Goal: Use online tool/utility: Utilize a website feature to perform a specific function

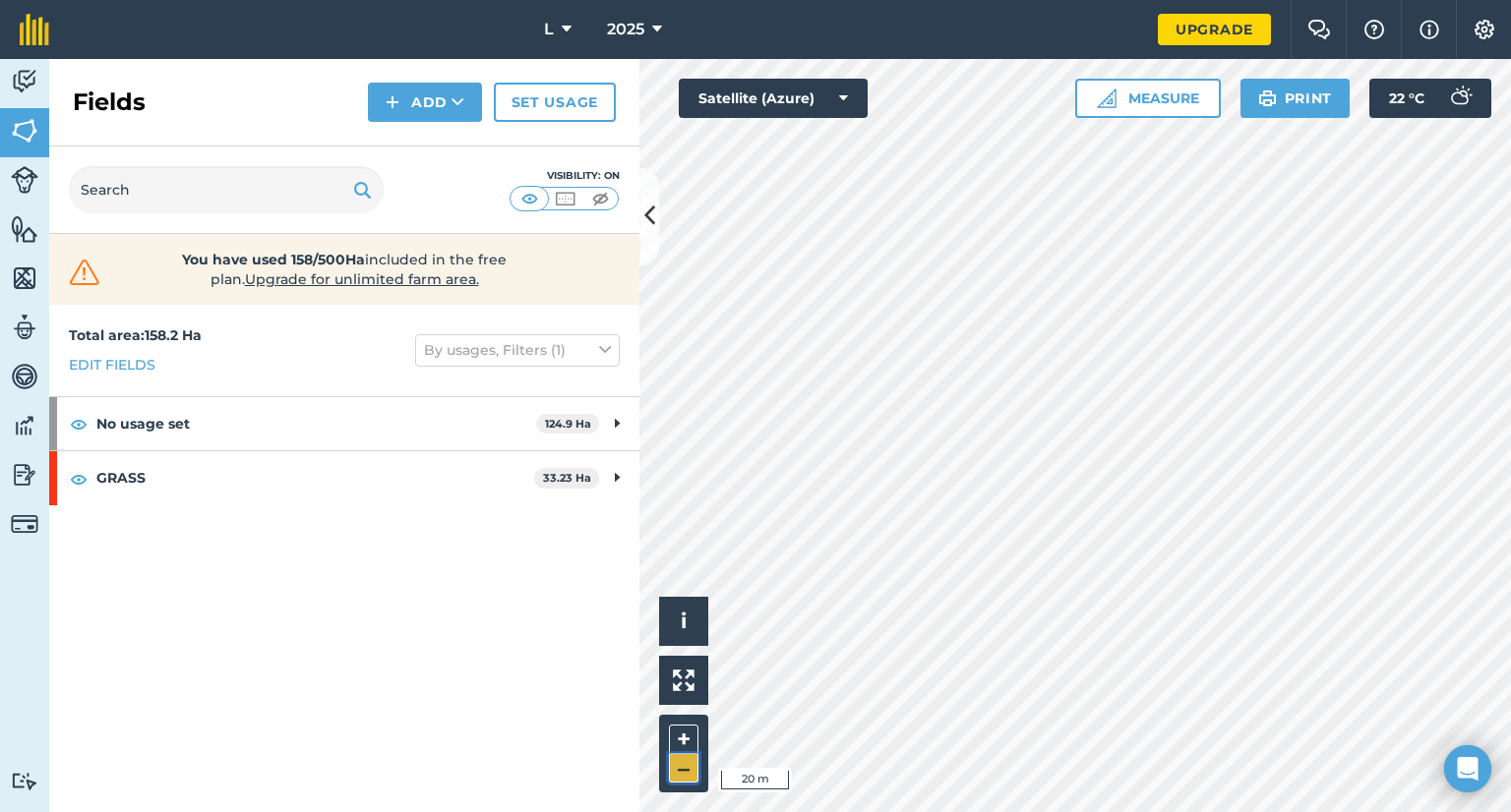
click at [685, 760] on button "–" at bounding box center [684, 767] width 30 height 29
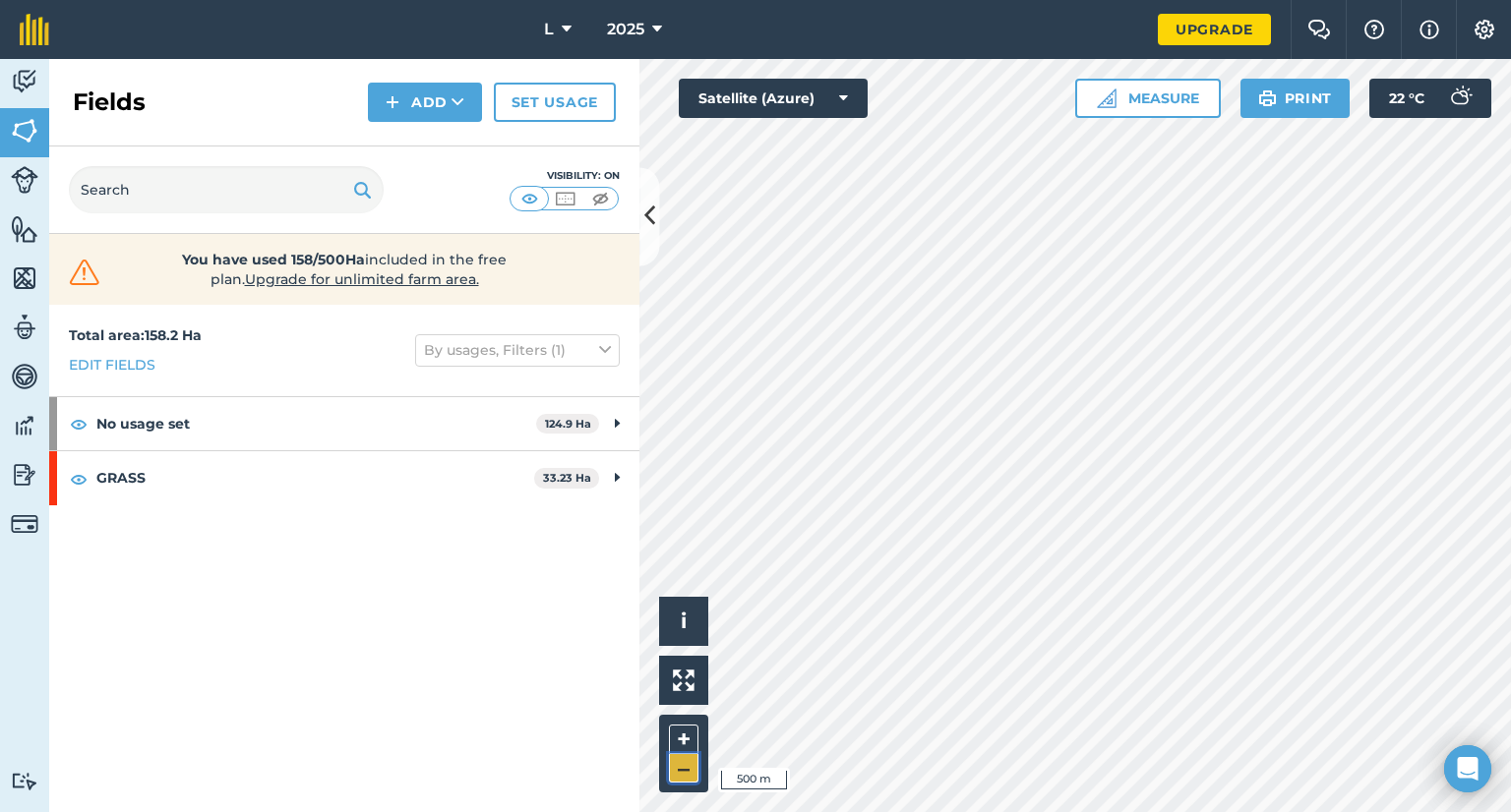
click at [685, 760] on button "–" at bounding box center [684, 767] width 30 height 29
click at [1157, 106] on button "Measure" at bounding box center [1147, 99] width 145 height 40
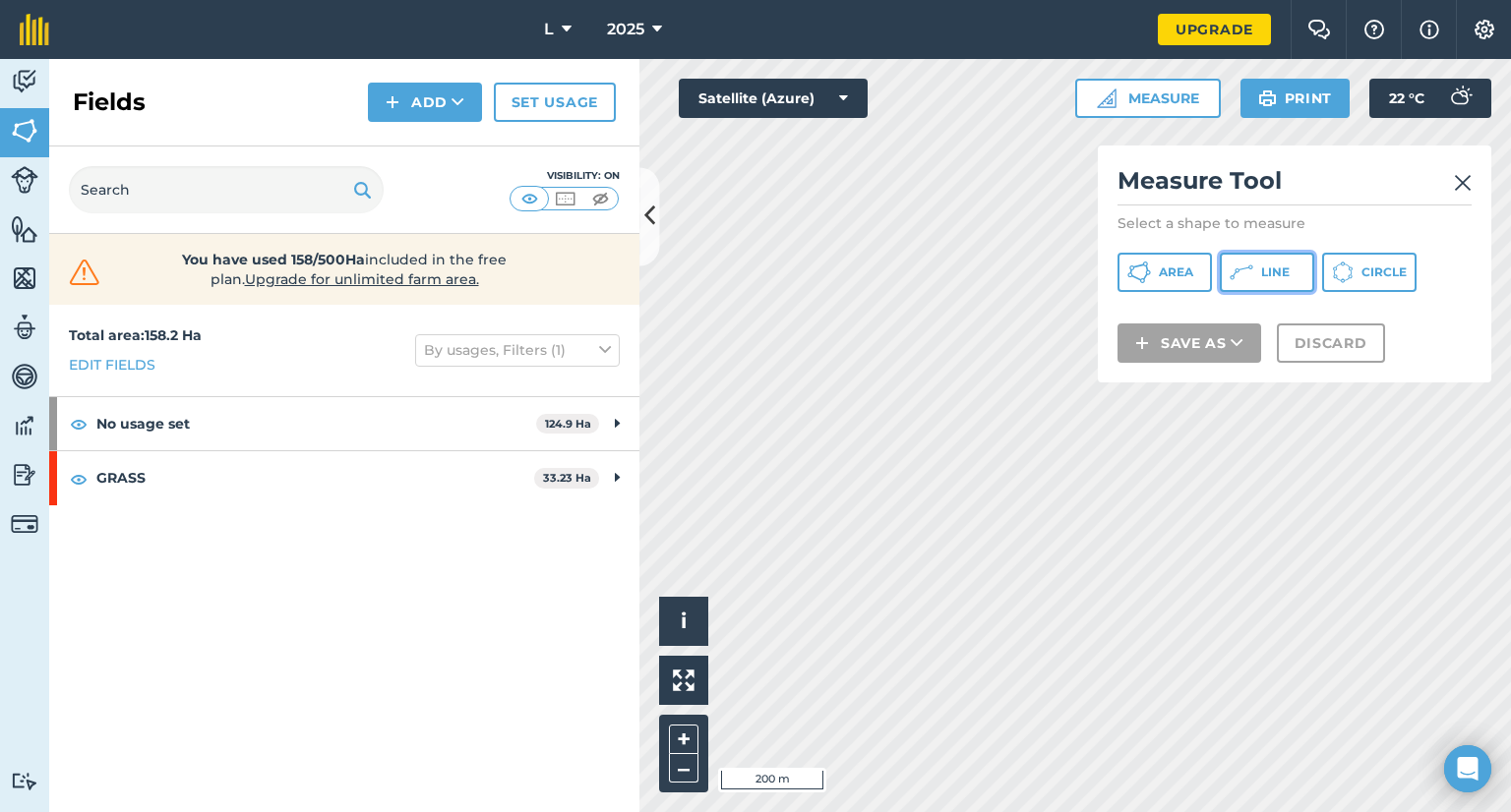
click at [1283, 258] on button "Line" at bounding box center [1266, 272] width 94 height 40
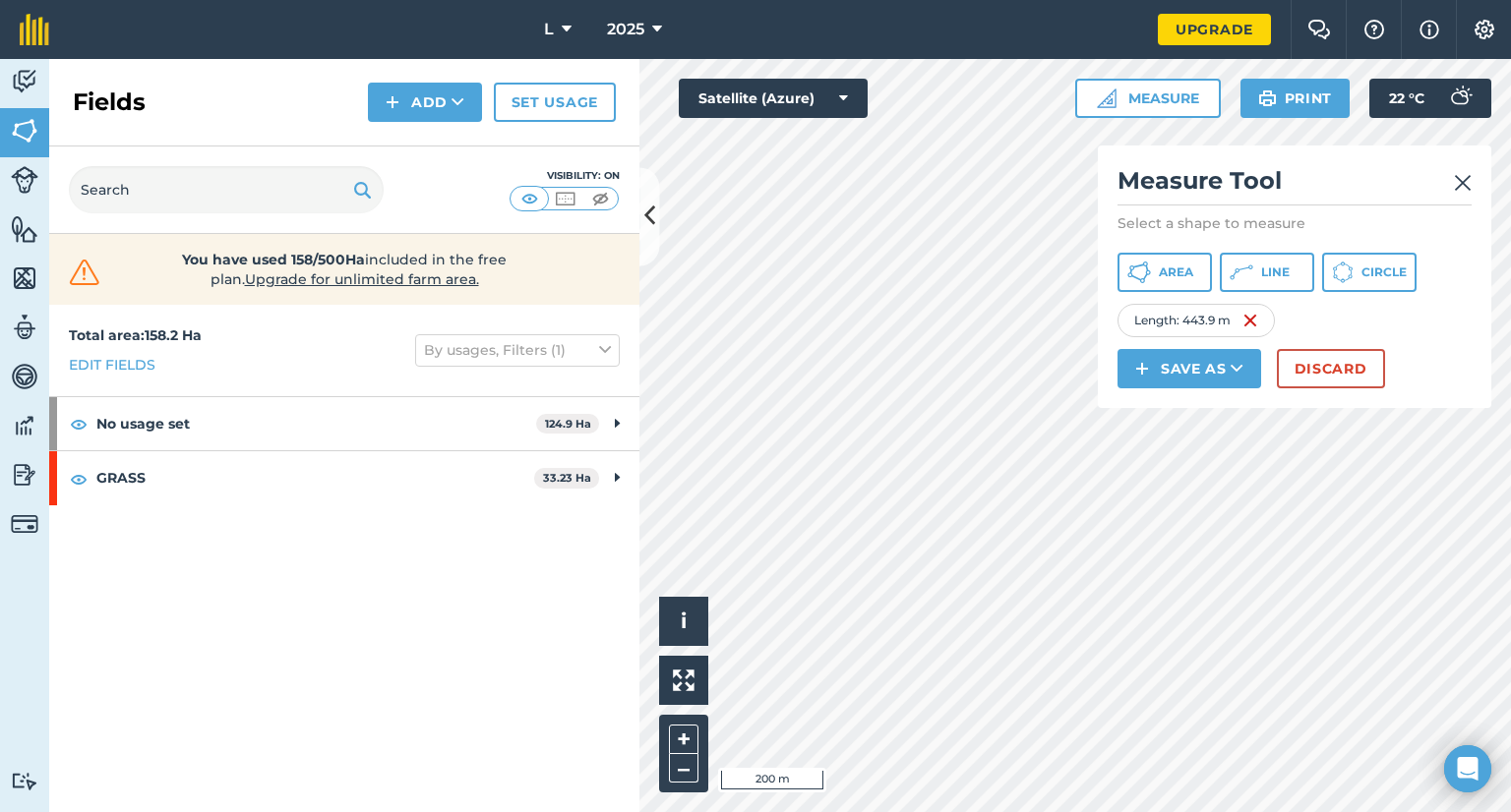
click at [1263, 318] on div "Length : 443.9 m" at bounding box center [1195, 320] width 157 height 34
click at [1249, 319] on img at bounding box center [1250, 320] width 16 height 24
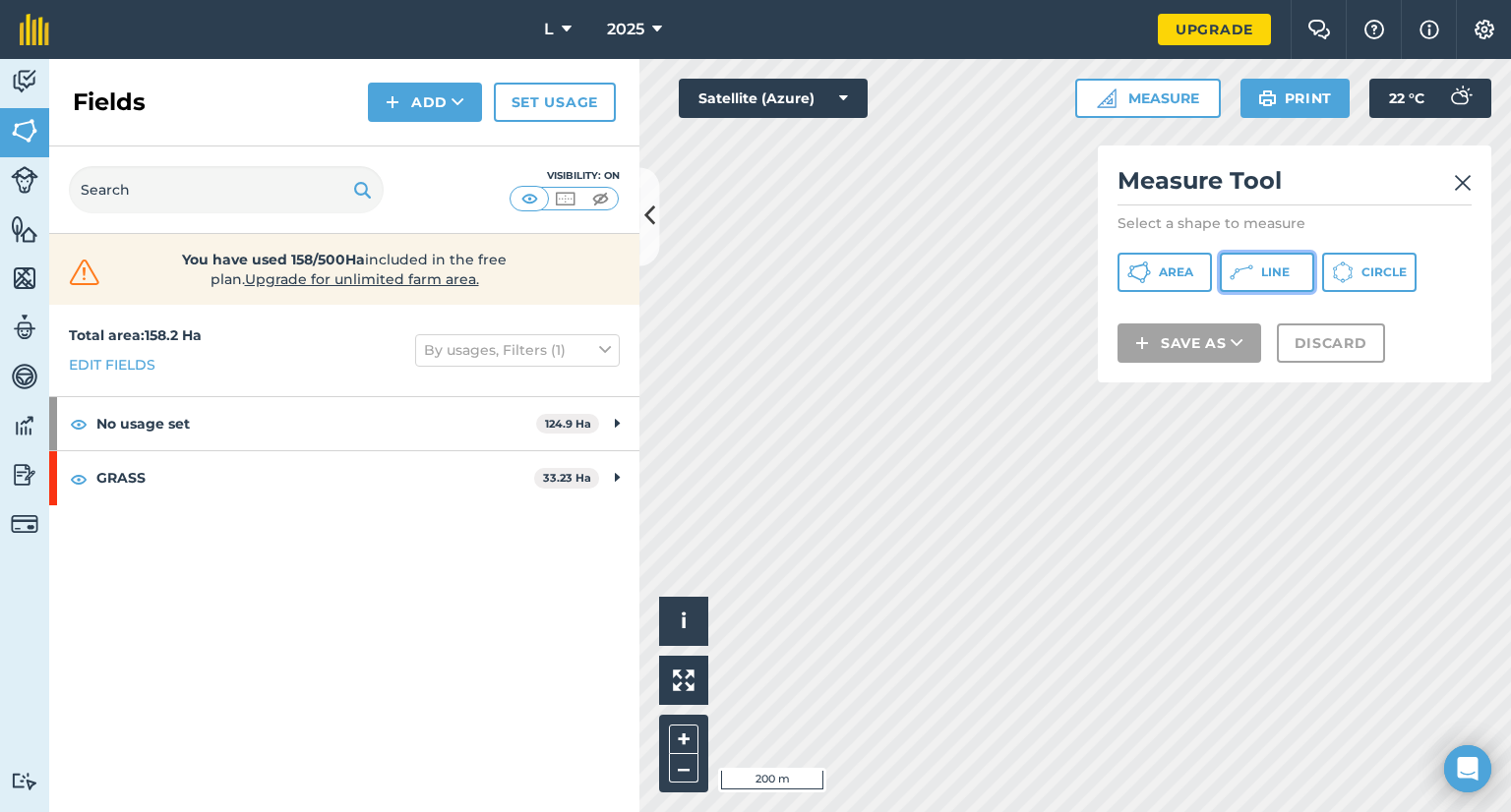
click at [1267, 281] on button "Line" at bounding box center [1266, 272] width 94 height 40
